Goal: Check status: Check status

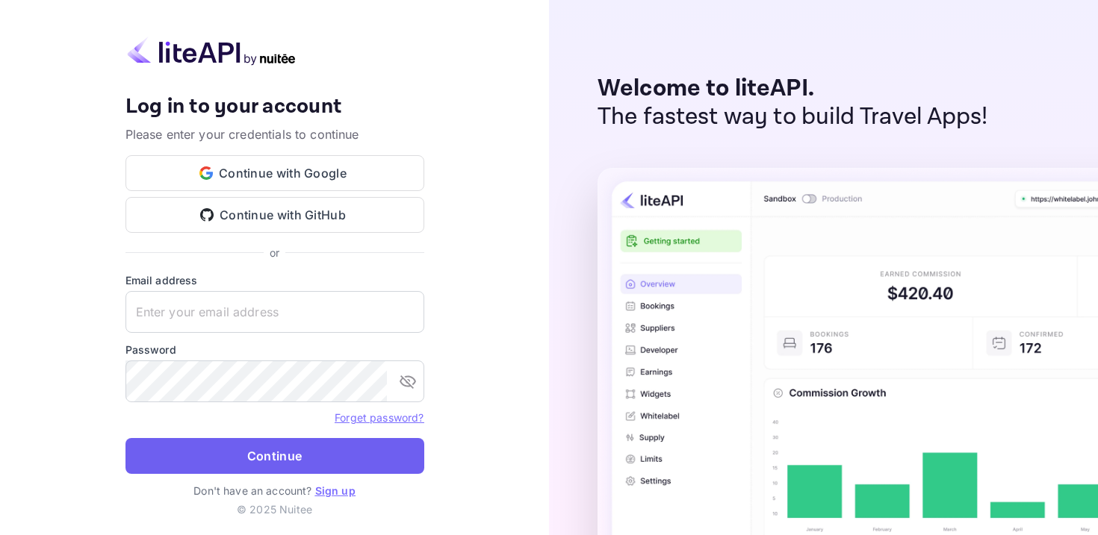
type input "[EMAIL_ADDRESS][DOMAIN_NAME]"
click at [293, 450] on button "Continue" at bounding box center [274, 456] width 299 height 36
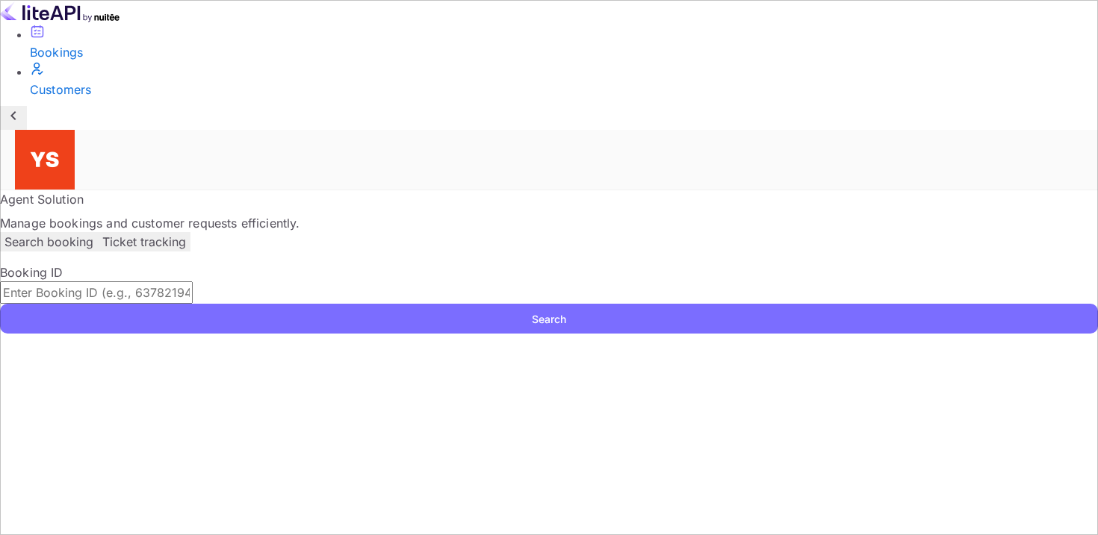
click at [586, 282] on div "​ Search" at bounding box center [549, 308] width 1098 height 52
click at [193, 282] on input "text" at bounding box center [96, 293] width 193 height 22
paste input "9418371"
type input "9418371"
click at [0, 304] on button "Search" at bounding box center [549, 319] width 1098 height 30
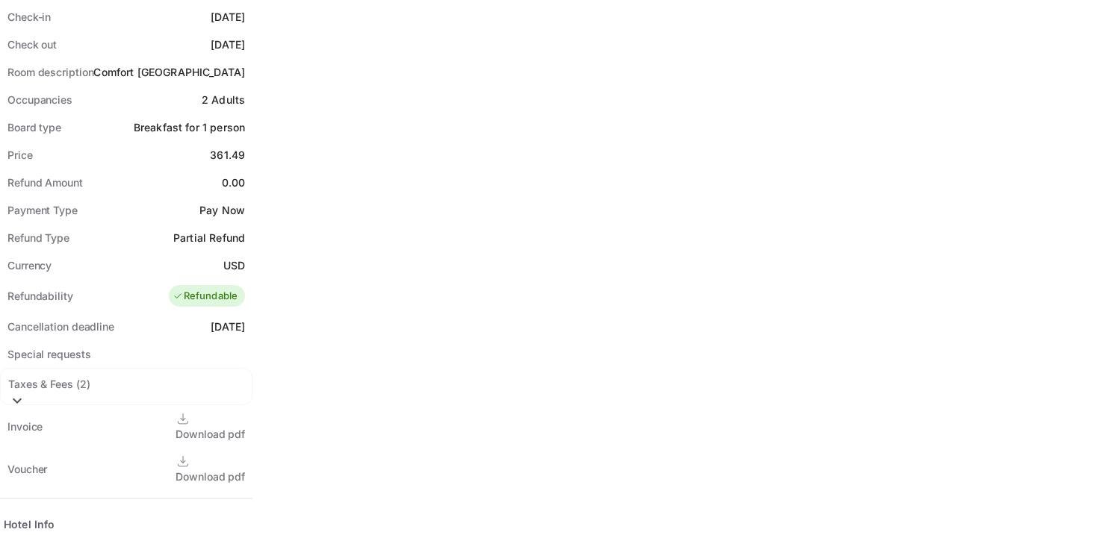
scroll to position [705, 0]
